Goal: Use online tool/utility

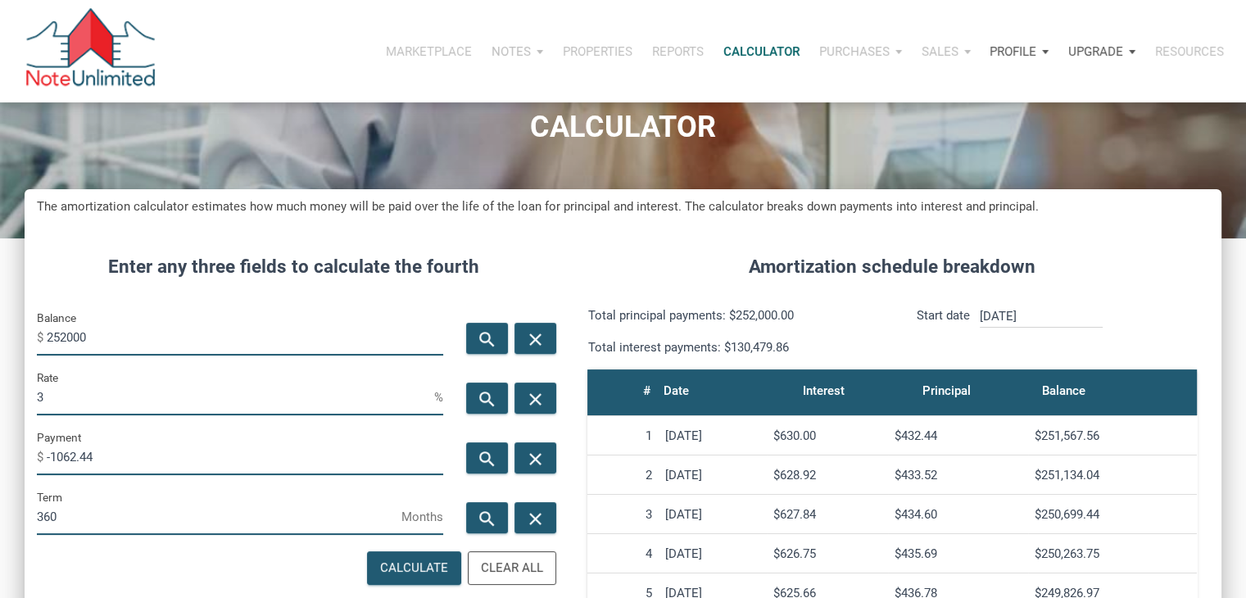
scroll to position [812, 1196]
click at [90, 338] on input "252000" at bounding box center [245, 337] width 396 height 37
type input "2"
type input "1"
type input "2389000"
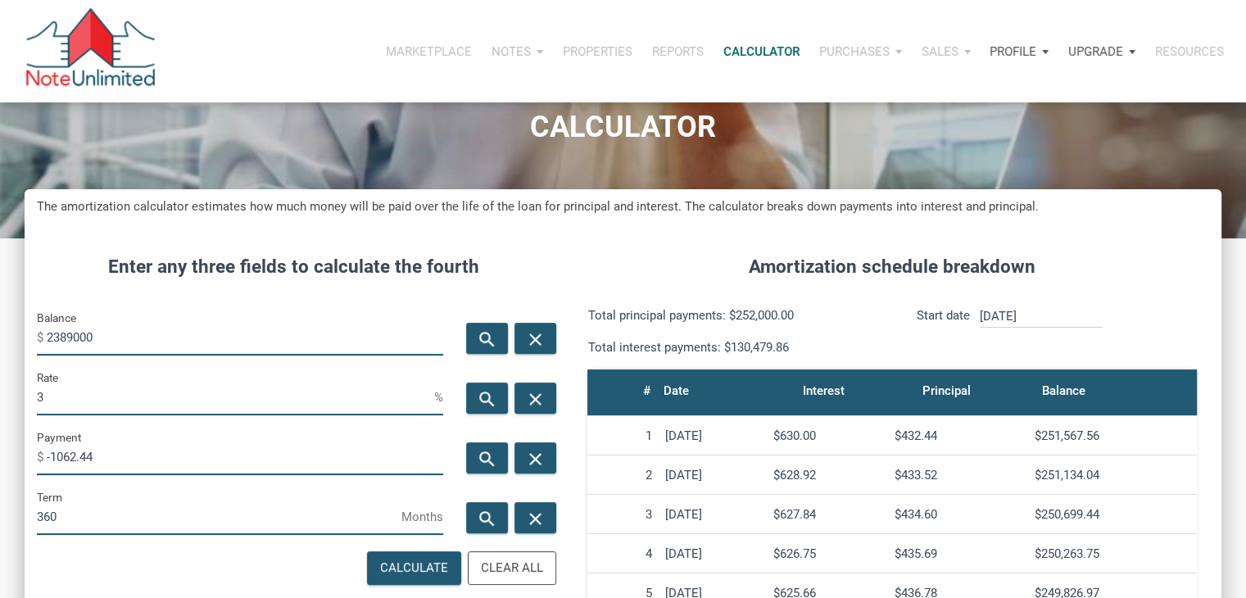
click at [75, 394] on input "3" at bounding box center [235, 396] width 397 height 37
click at [496, 460] on icon "search" at bounding box center [487, 459] width 20 height 20
type input "-10072.12"
click at [287, 391] on input "3" at bounding box center [235, 396] width 397 height 37
type input "4"
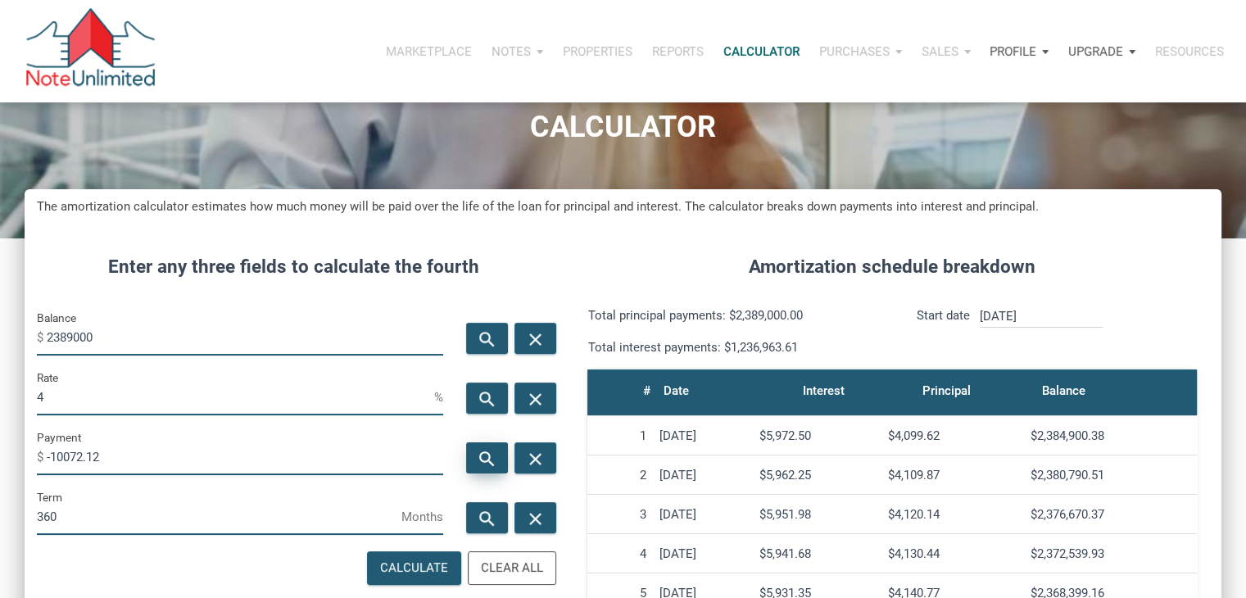
click at [477, 450] on icon "search" at bounding box center [487, 459] width 20 height 20
type input "-11405.45"
click at [135, 340] on input "2389000" at bounding box center [245, 337] width 396 height 37
type input "80000"
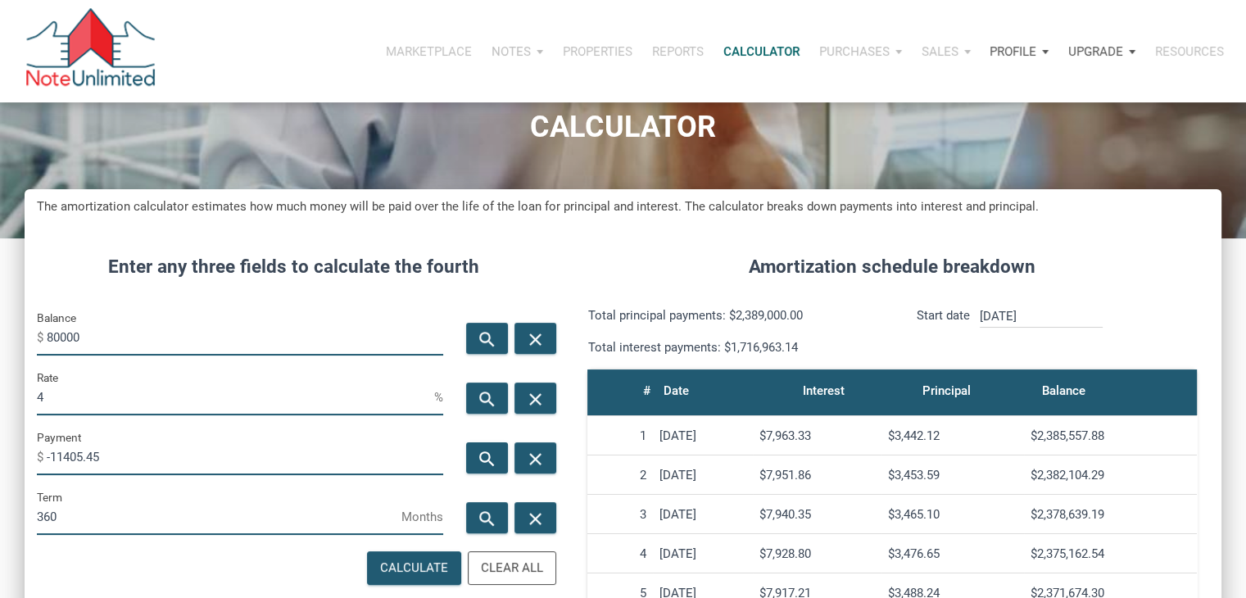
click at [112, 394] on input "4" at bounding box center [235, 396] width 397 height 37
type input "7"
click at [488, 454] on icon "search" at bounding box center [487, 459] width 20 height 20
type input "-532.24"
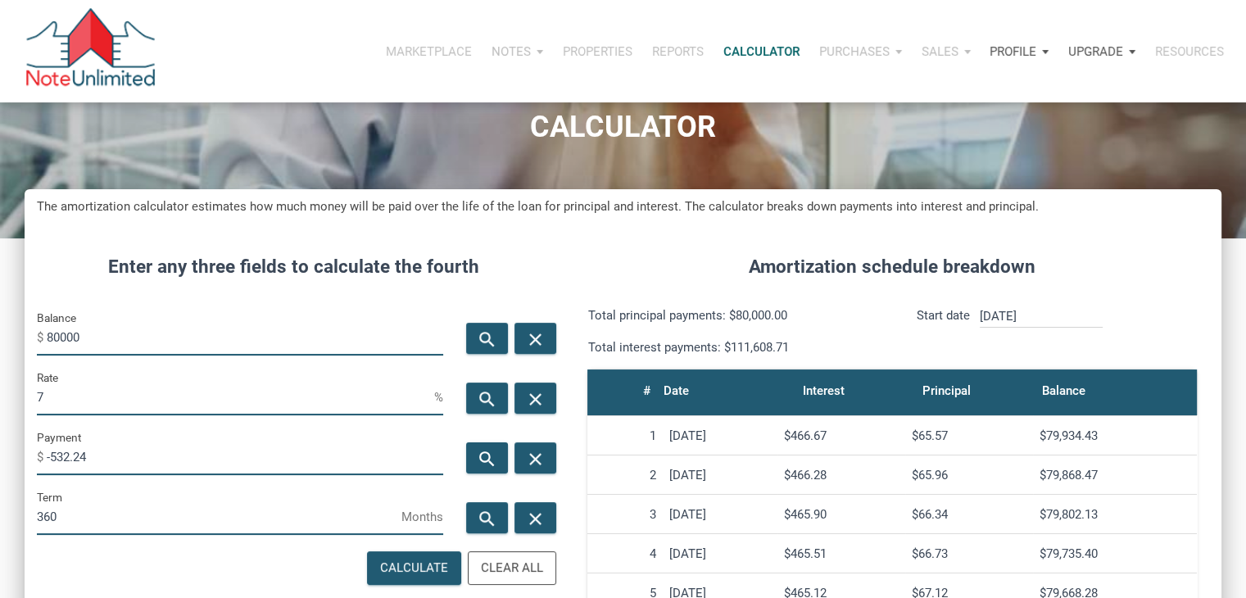
click at [294, 397] on input "7" at bounding box center [235, 396] width 397 height 37
type input "6"
click at [480, 462] on icon "search" at bounding box center [487, 459] width 20 height 20
type input "-479.64"
click at [88, 412] on input "6" at bounding box center [235, 396] width 397 height 37
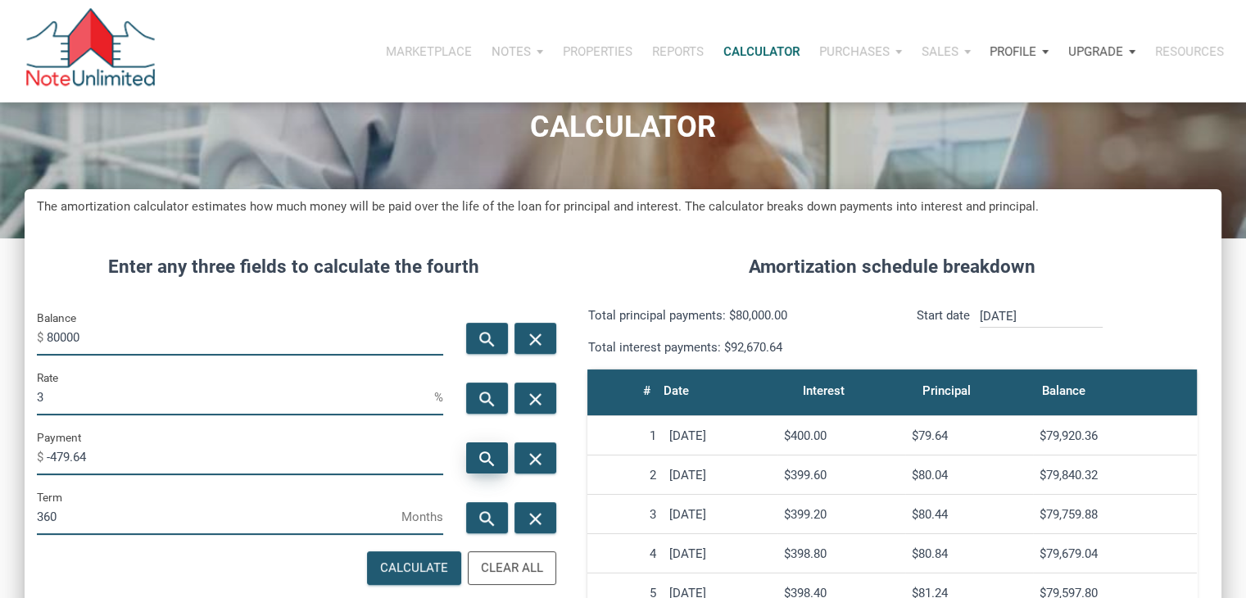
type input "3"
click at [496, 463] on icon "search" at bounding box center [487, 459] width 20 height 20
type input "-337.28"
